Goal: Navigation & Orientation: Find specific page/section

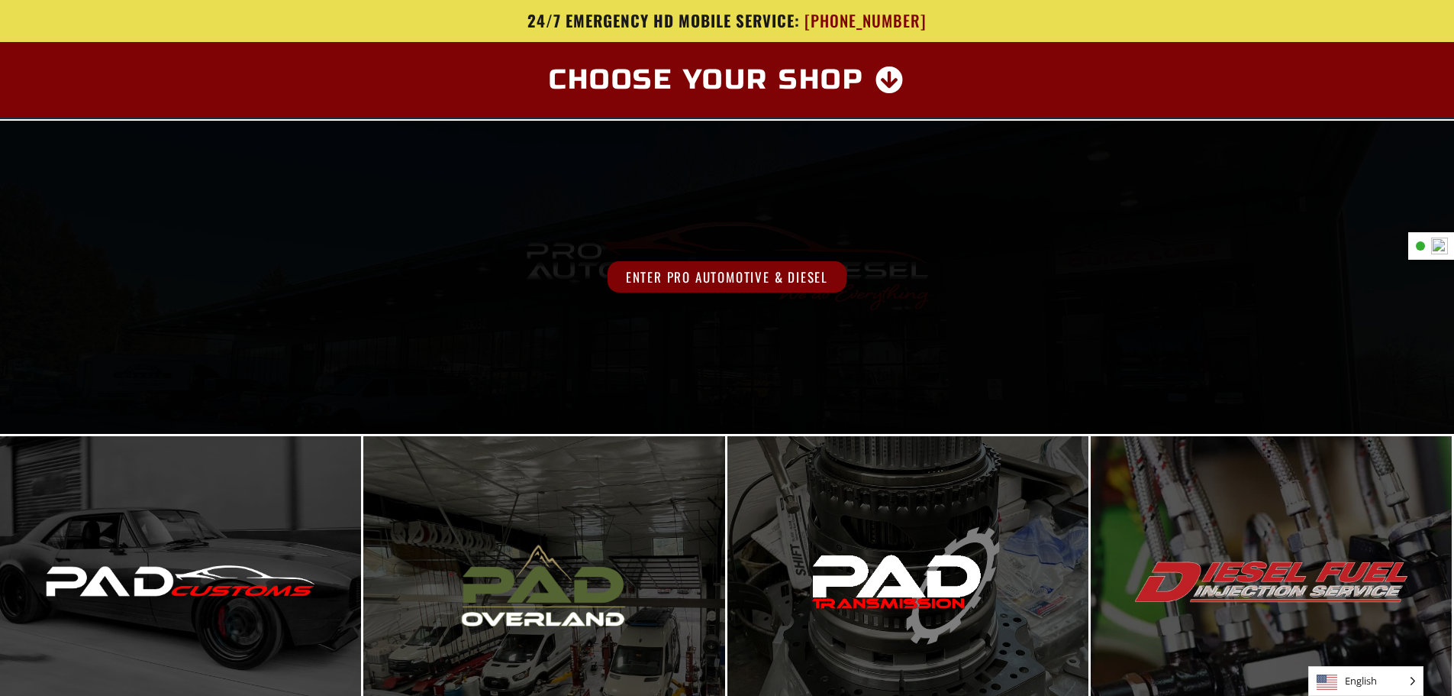
click at [730, 278] on span "Enter Pro Automotive & Diesel" at bounding box center [727, 276] width 239 height 31
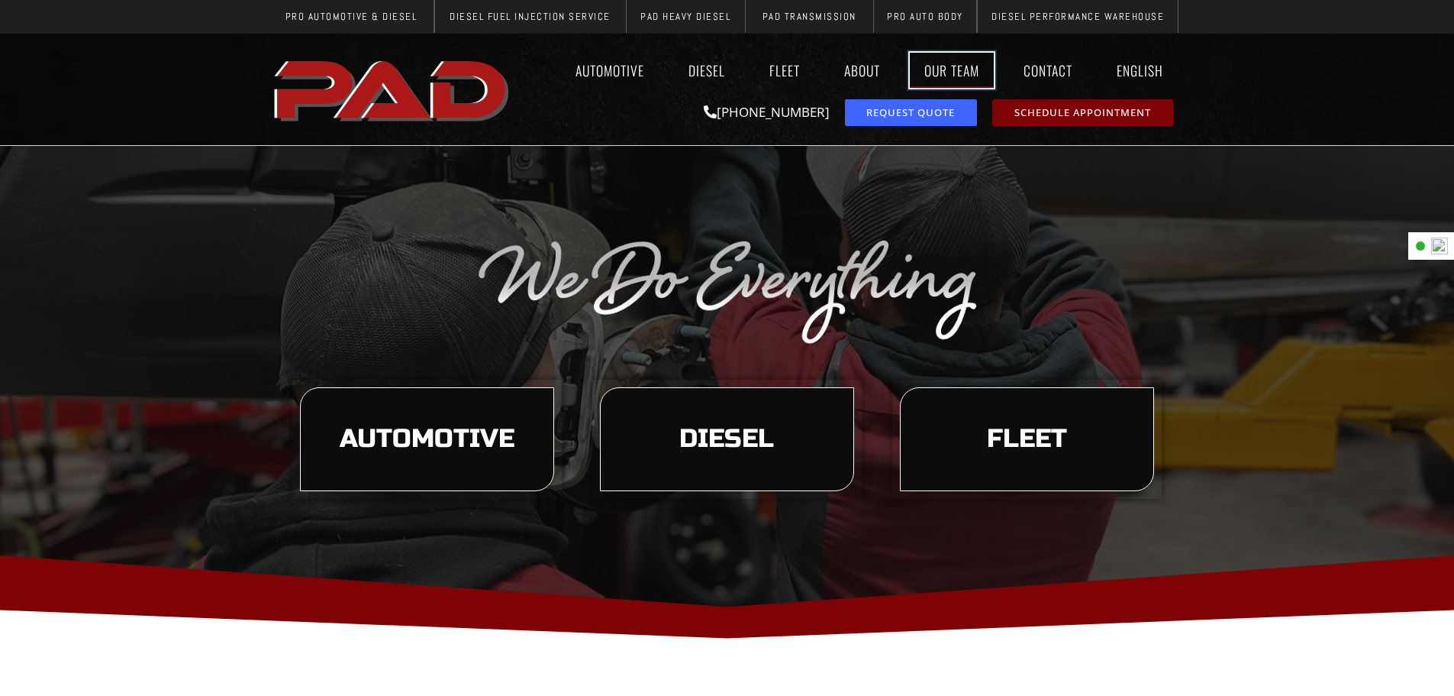
click at [967, 75] on link "Our Team" at bounding box center [952, 70] width 84 height 35
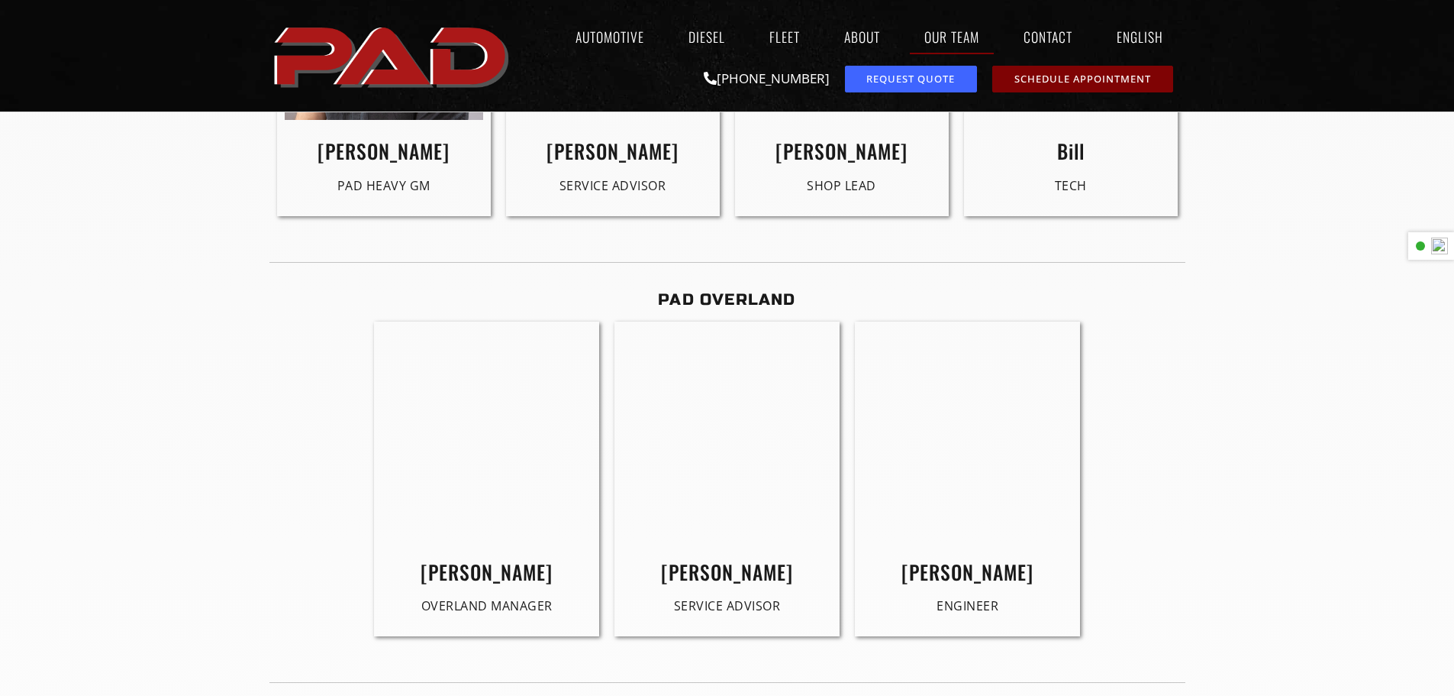
scroll to position [2898, 0]
